Goal: Task Accomplishment & Management: Use online tool/utility

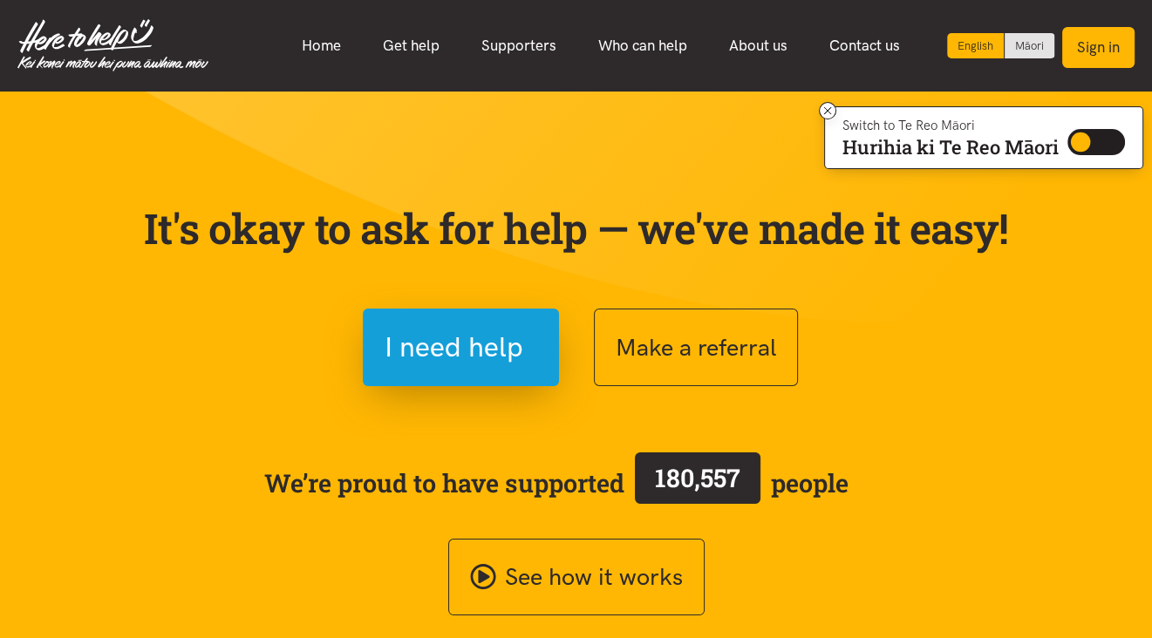
click at [1092, 44] on button "Sign in" at bounding box center [1098, 47] width 72 height 41
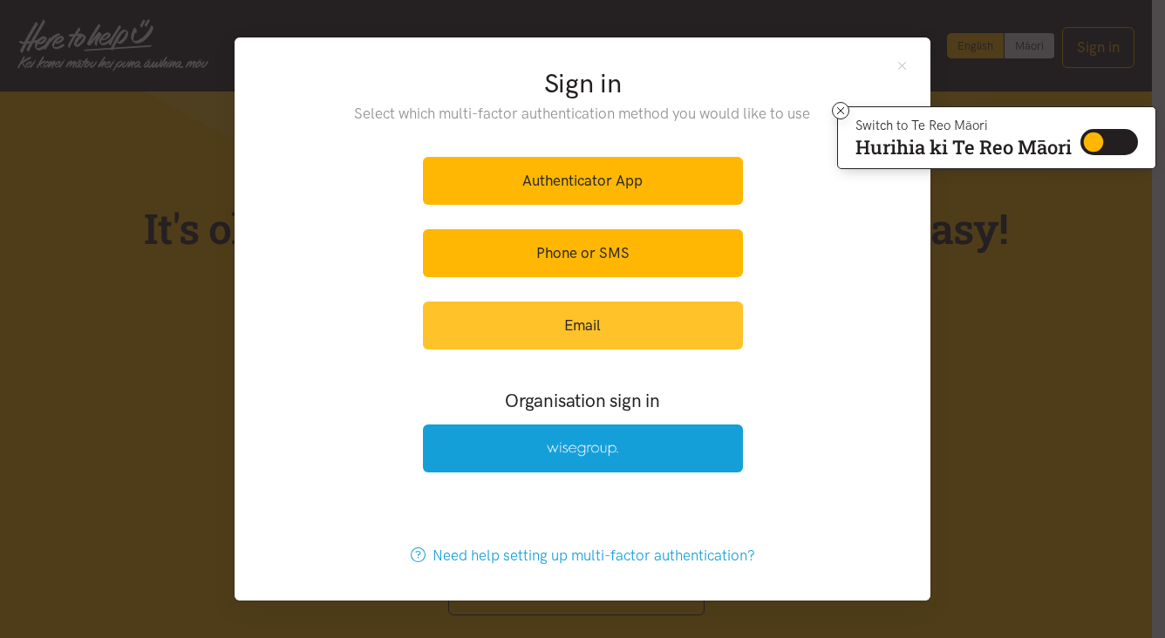
click at [573, 315] on link "Email" at bounding box center [583, 326] width 320 height 48
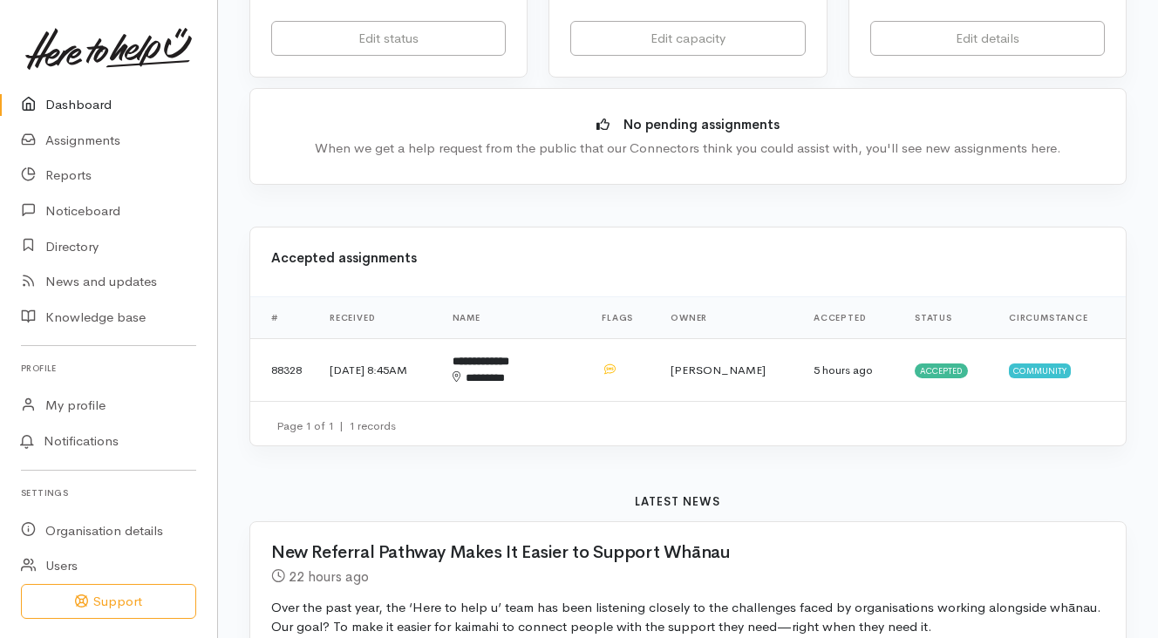
scroll to position [436, 0]
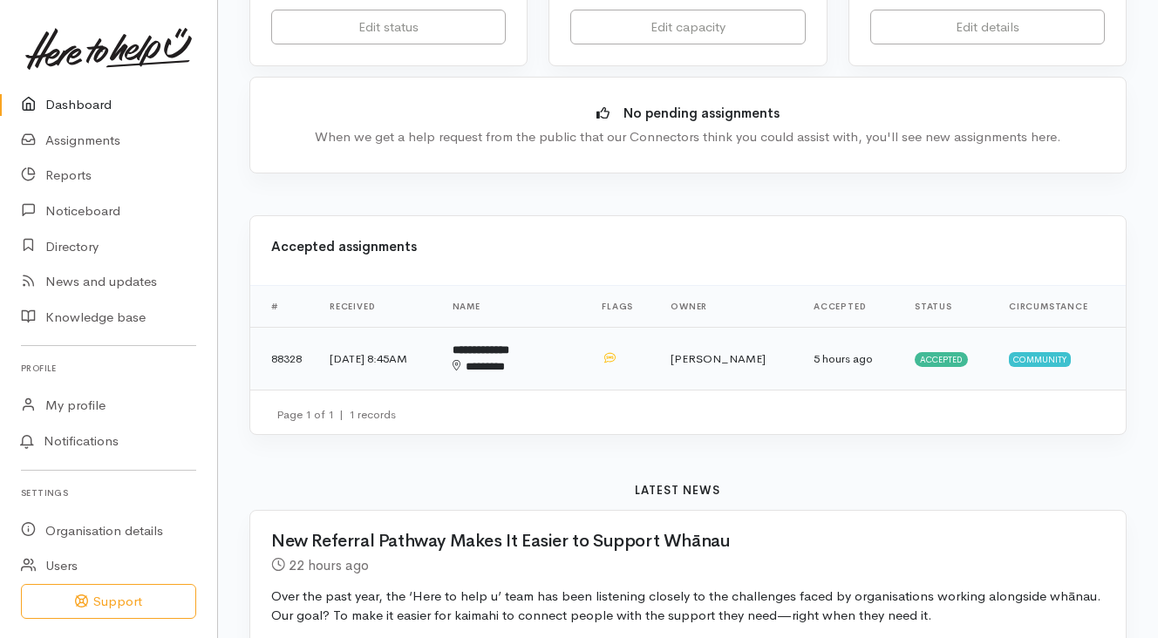
click at [1039, 352] on span "Community" at bounding box center [1040, 359] width 62 height 14
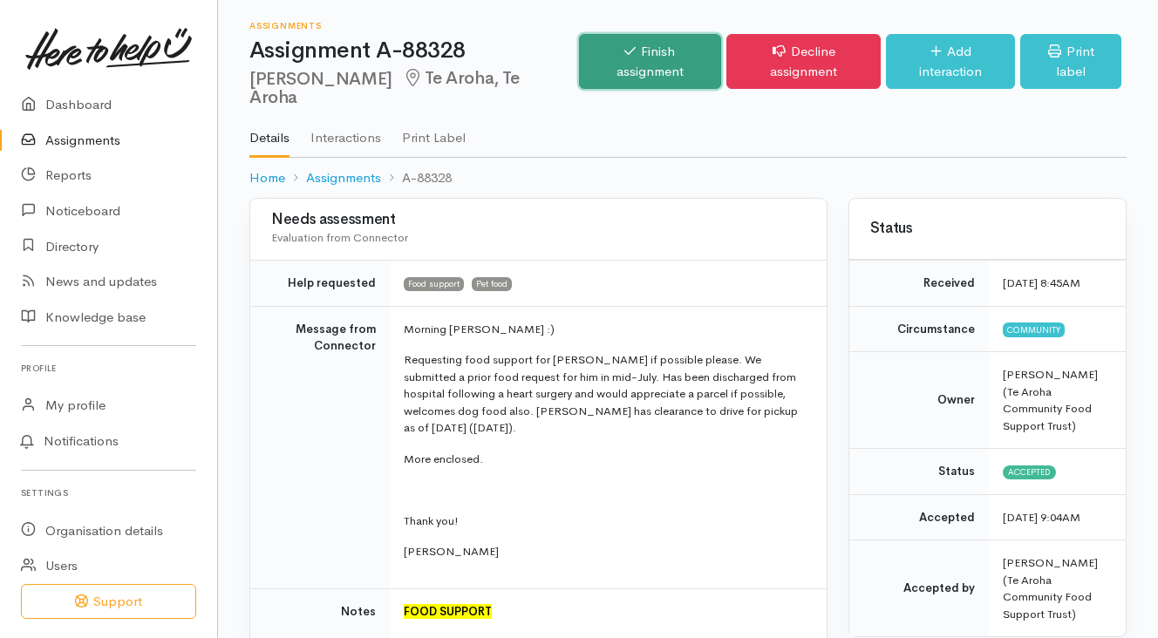
click at [665, 48] on link "Finish assignment" at bounding box center [650, 61] width 143 height 55
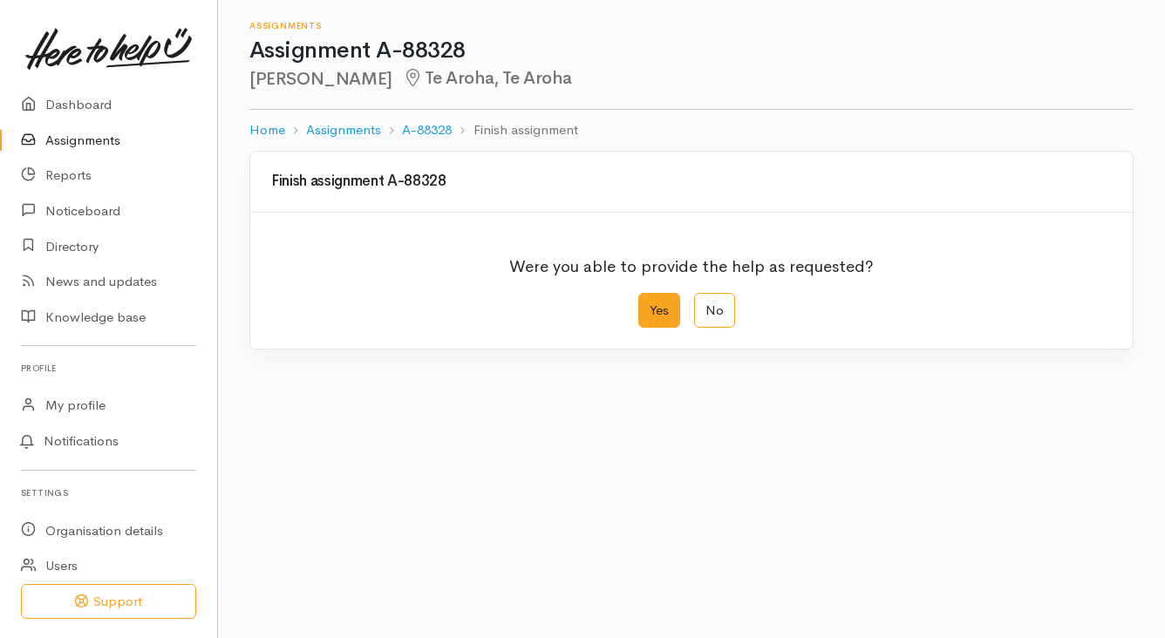
click at [659, 308] on label "Yes" at bounding box center [659, 311] width 42 height 36
click at [650, 304] on input "Yes" at bounding box center [643, 298] width 11 height 11
radio input "true"
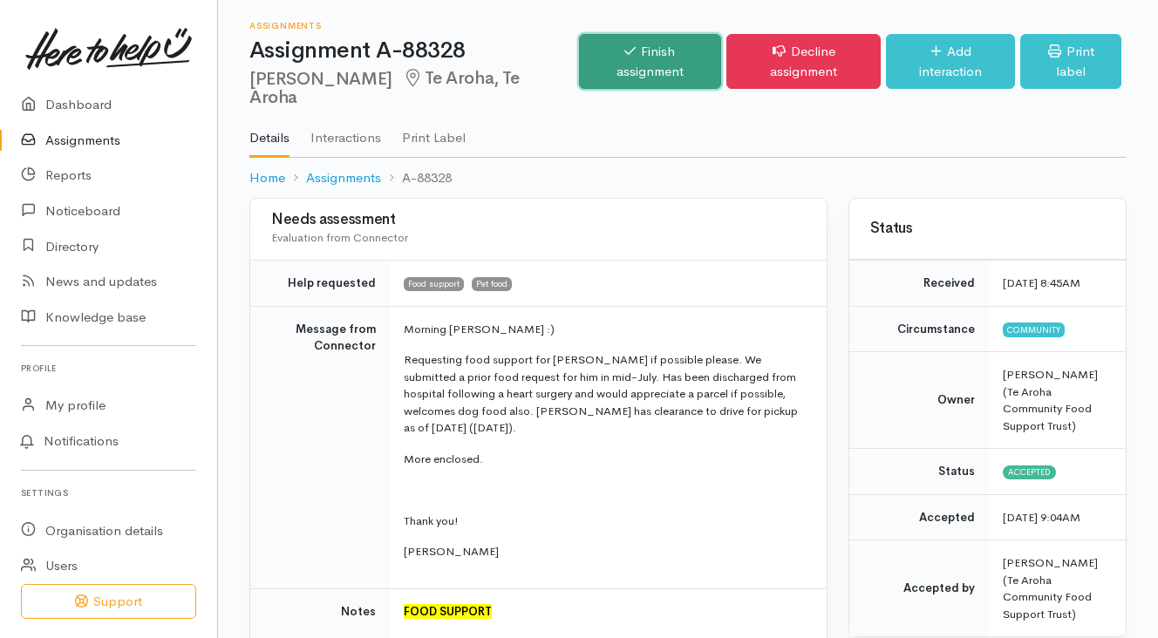
click at [618, 51] on link "Finish assignment" at bounding box center [650, 61] width 143 height 55
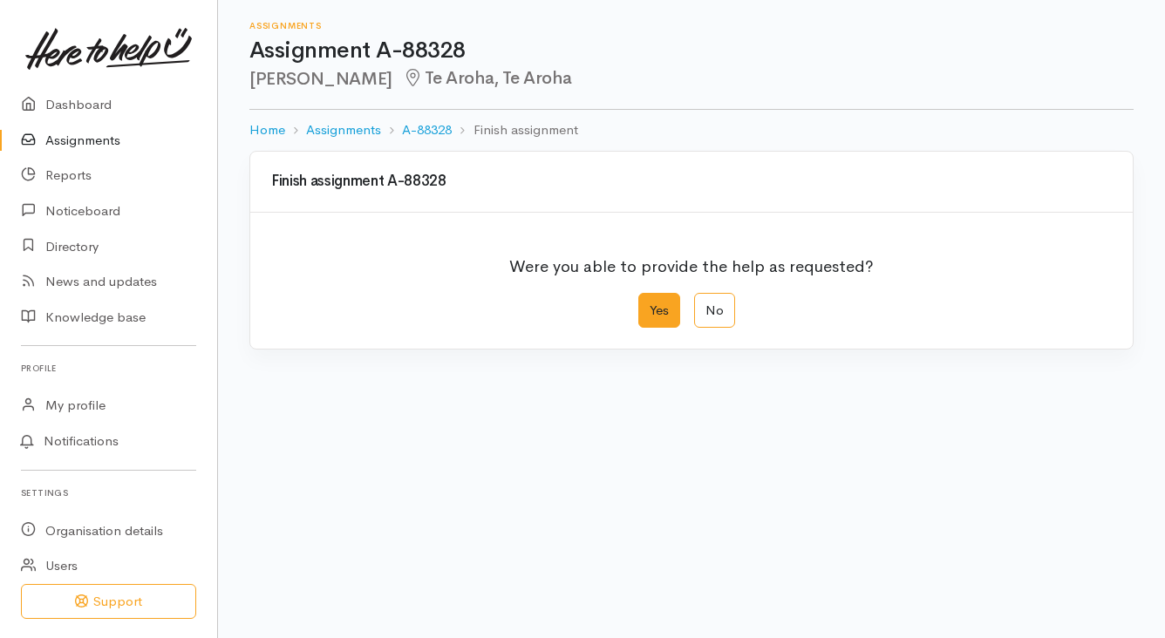
click at [657, 307] on label "Yes" at bounding box center [659, 311] width 42 height 36
click at [650, 304] on input "Yes" at bounding box center [643, 298] width 11 height 11
radio input "true"
